Goal: Information Seeking & Learning: Check status

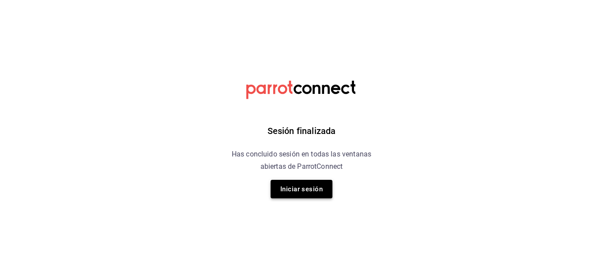
click at [293, 187] on button "Iniciar sesión" at bounding box center [302, 189] width 62 height 19
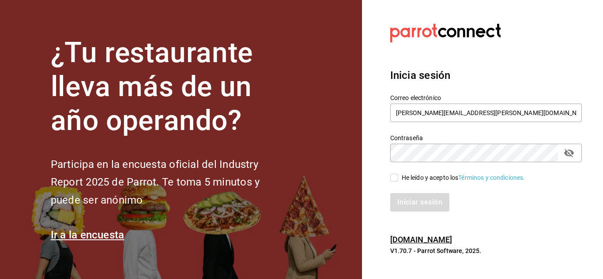
click at [395, 181] on input "He leído y acepto los Términos y condiciones." at bounding box center [394, 178] width 8 height 8
checkbox input "true"
click at [414, 200] on button "Iniciar sesión" at bounding box center [420, 202] width 60 height 19
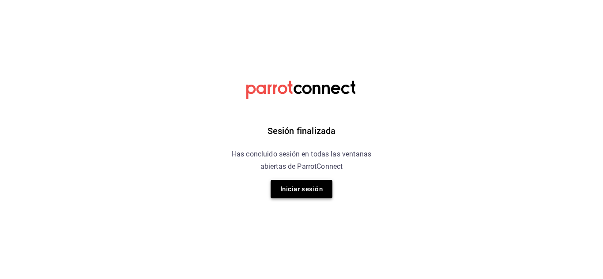
click at [286, 191] on button "Iniciar sesión" at bounding box center [302, 189] width 62 height 19
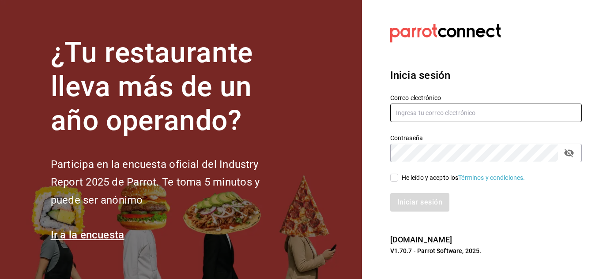
type input "[PERSON_NAME][EMAIL_ADDRESS][PERSON_NAME][DOMAIN_NAME]"
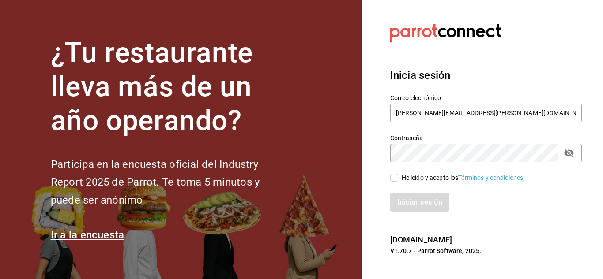
click at [395, 176] on input "He leído y acepto los Términos y condiciones." at bounding box center [394, 178] width 8 height 8
checkbox input "true"
click at [415, 206] on button "Iniciar sesión" at bounding box center [420, 202] width 60 height 19
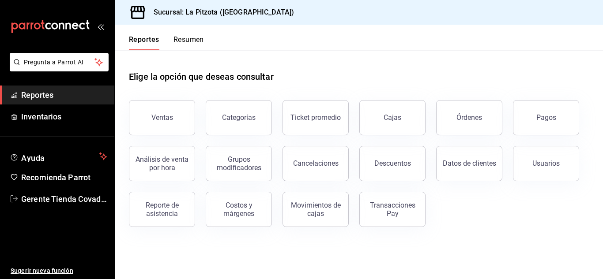
click at [193, 40] on button "Resumen" at bounding box center [188, 42] width 30 height 15
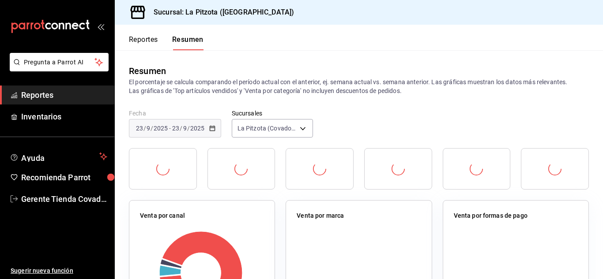
click at [194, 158] on div at bounding box center [163, 168] width 68 height 41
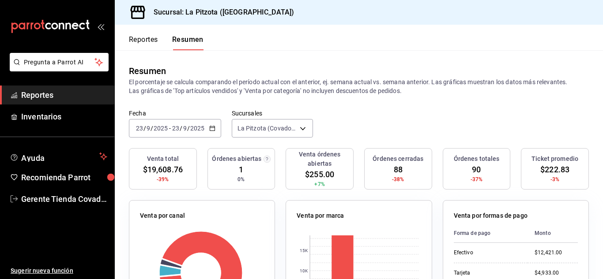
click at [210, 132] on icon "button" at bounding box center [212, 128] width 6 height 6
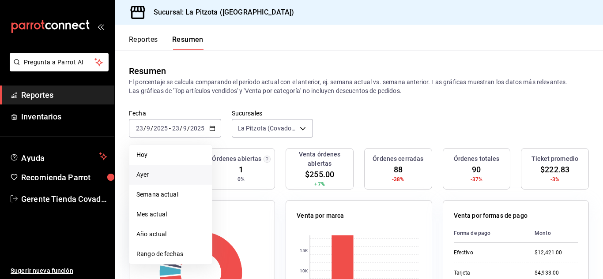
click at [162, 173] on span "Ayer" at bounding box center [170, 174] width 68 height 9
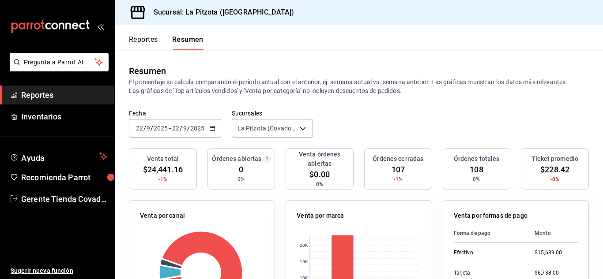
click at [152, 159] on h3 "Venta total" at bounding box center [163, 158] width 32 height 9
click at [143, 42] on button "Reportes" at bounding box center [143, 42] width 29 height 15
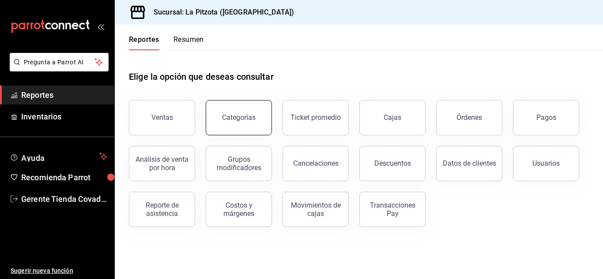
click at [240, 122] on button "Categorías" at bounding box center [239, 117] width 66 height 35
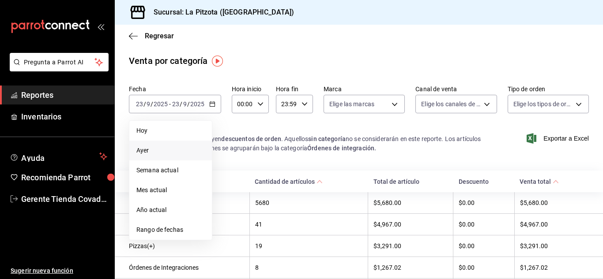
click at [160, 153] on span "Ayer" at bounding box center [170, 150] width 68 height 9
